Goal: Transaction & Acquisition: Purchase product/service

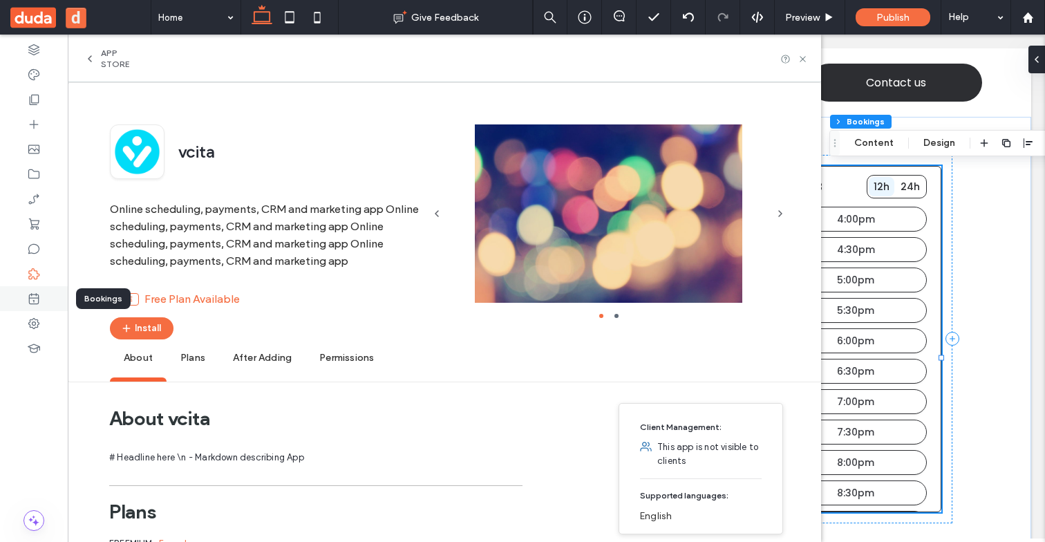
click at [35, 291] on div at bounding box center [34, 298] width 68 height 25
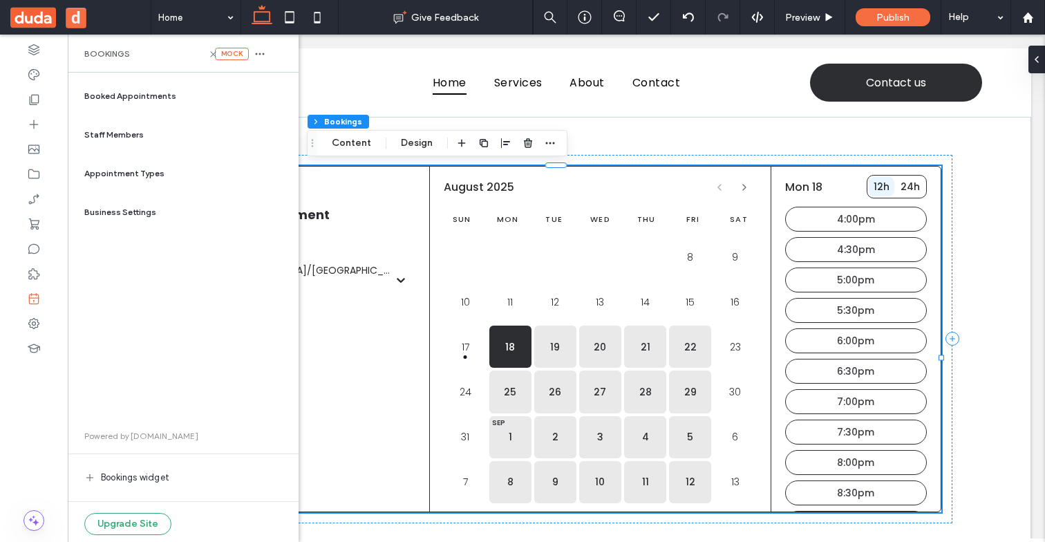
click at [100, 434] on span "Powered by [DOMAIN_NAME]" at bounding box center [141, 436] width 114 height 12
click at [106, 436] on span "Powered by [DOMAIN_NAME]" at bounding box center [141, 436] width 114 height 12
click at [140, 490] on div "Powered by [DOMAIN_NAME] Bookings widget Upgrade Site" at bounding box center [183, 482] width 231 height 127
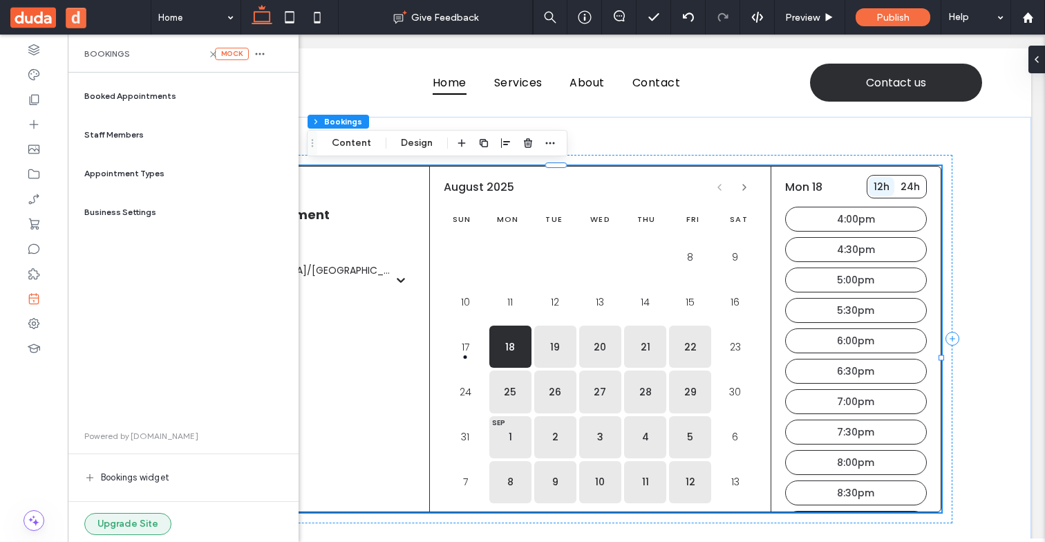
click at [140, 524] on button "Upgrade Site" at bounding box center [127, 524] width 87 height 22
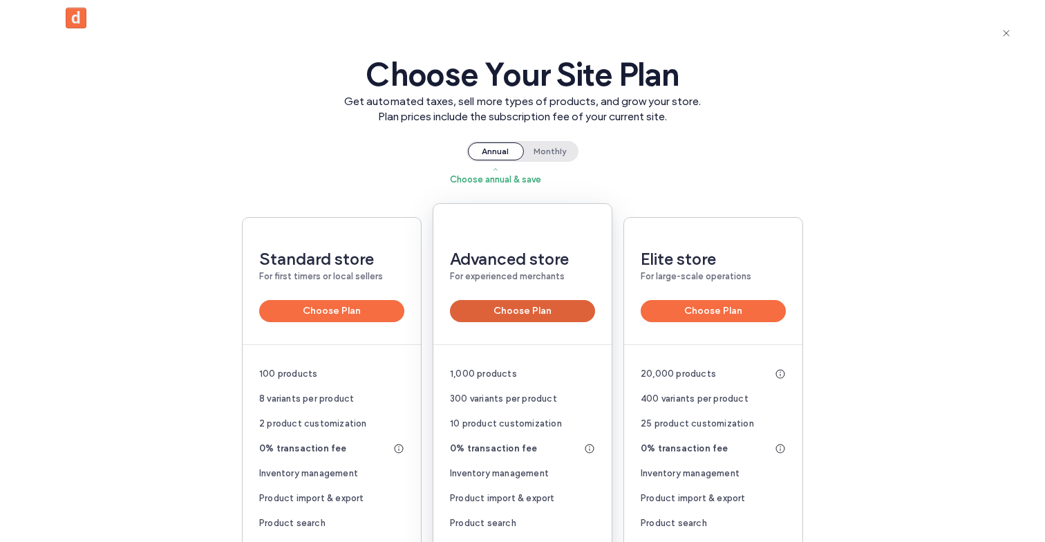
click at [540, 304] on button "Choose Plan" at bounding box center [522, 311] width 145 height 22
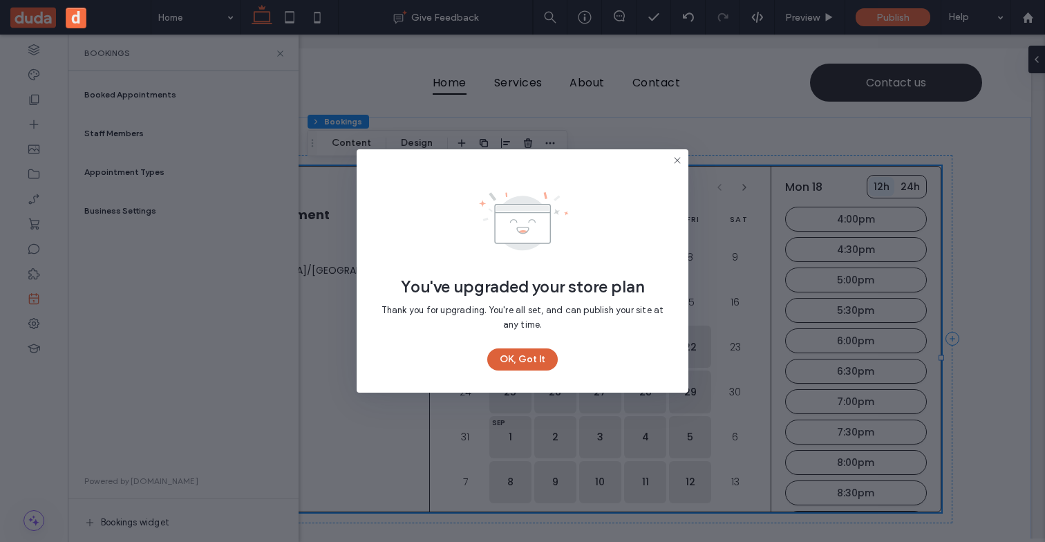
click at [511, 355] on button "OK, Got It" at bounding box center [522, 359] width 70 height 22
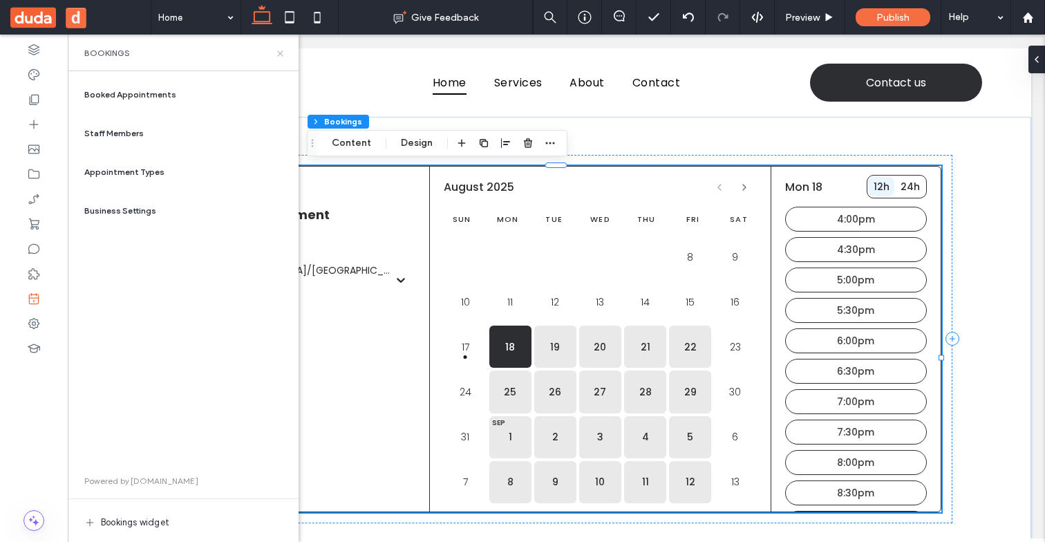
click at [284, 52] on icon at bounding box center [280, 53] width 10 height 10
